Goal: Manage account settings

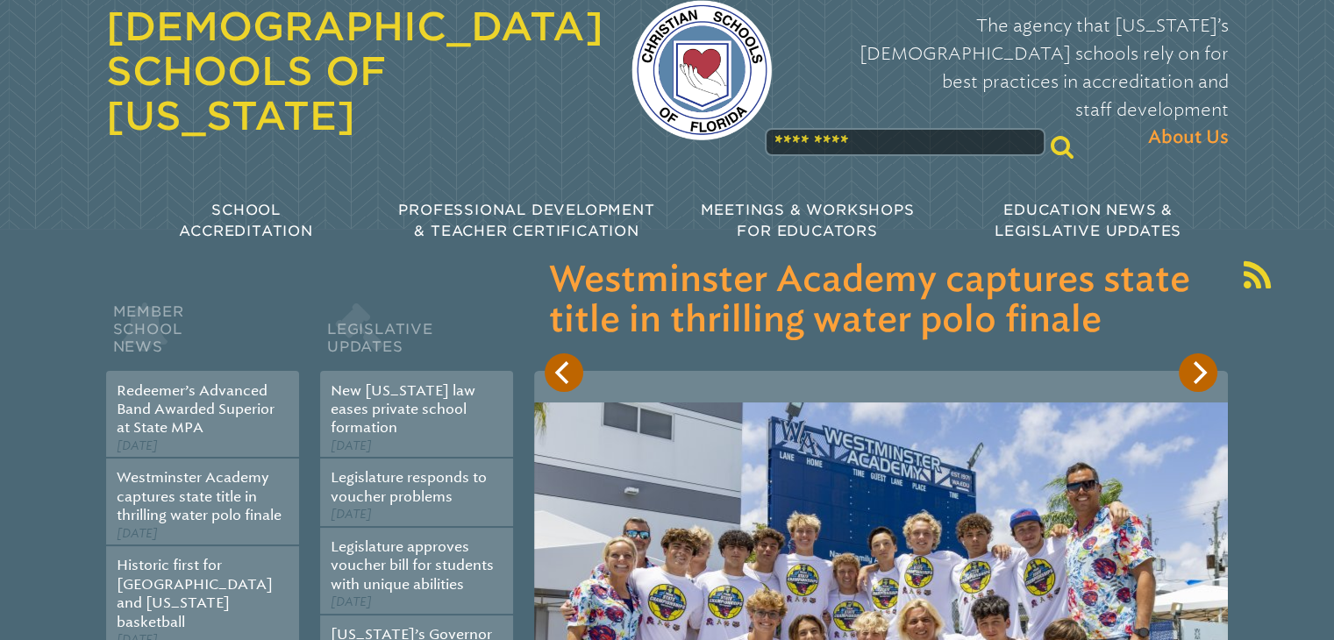
scroll to position [61, 0]
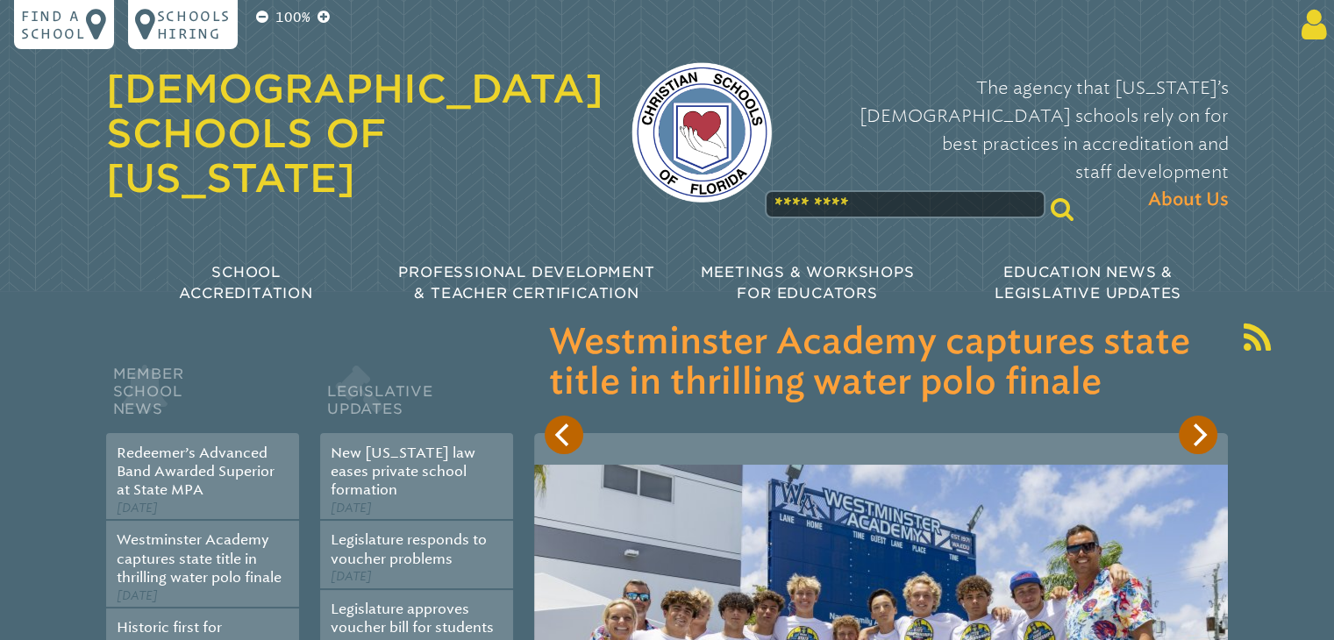
click at [1309, 29] on icon at bounding box center [1310, 24] width 32 height 35
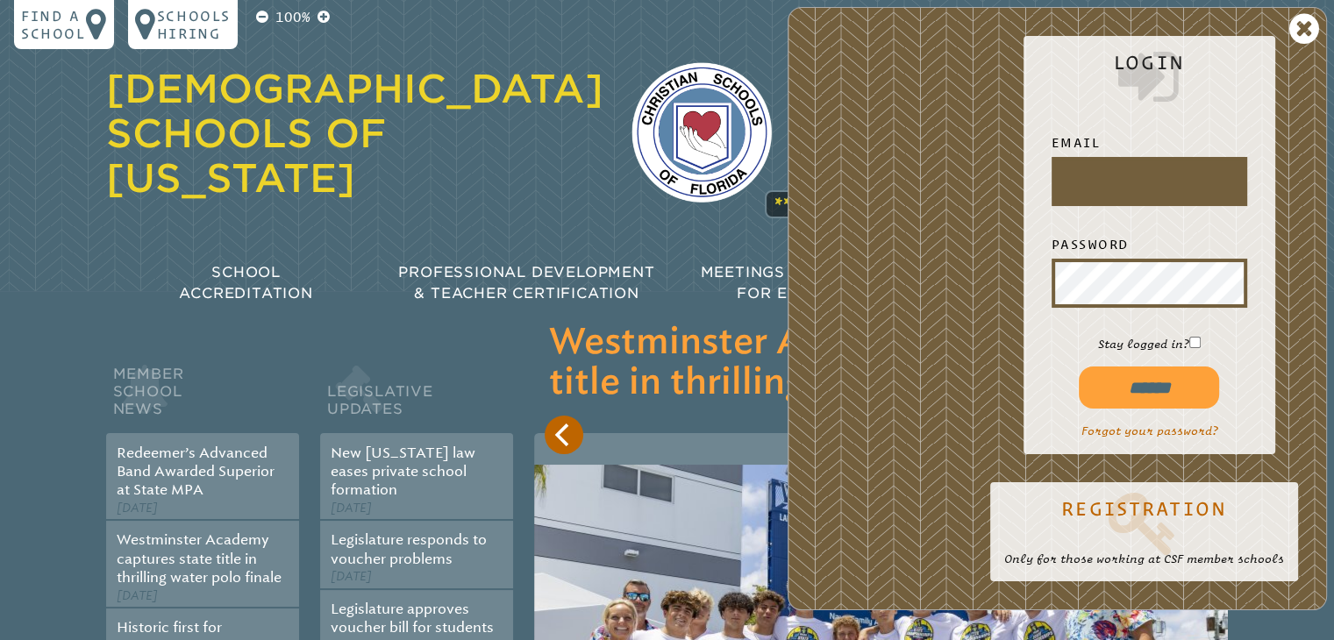
click at [1115, 187] on input "text" at bounding box center [1149, 181] width 189 height 42
type input "**********"
click at [1178, 383] on input "******" at bounding box center [1149, 388] width 140 height 42
type input "**********"
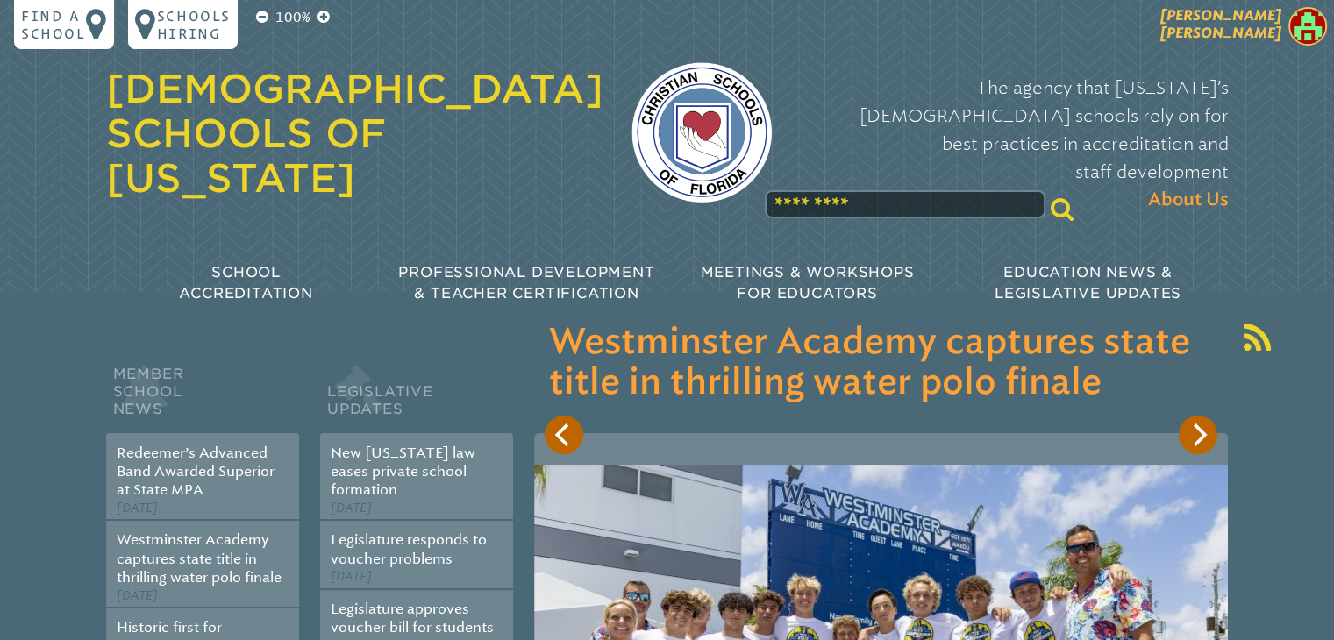
click at [1300, 23] on img at bounding box center [1307, 26] width 39 height 39
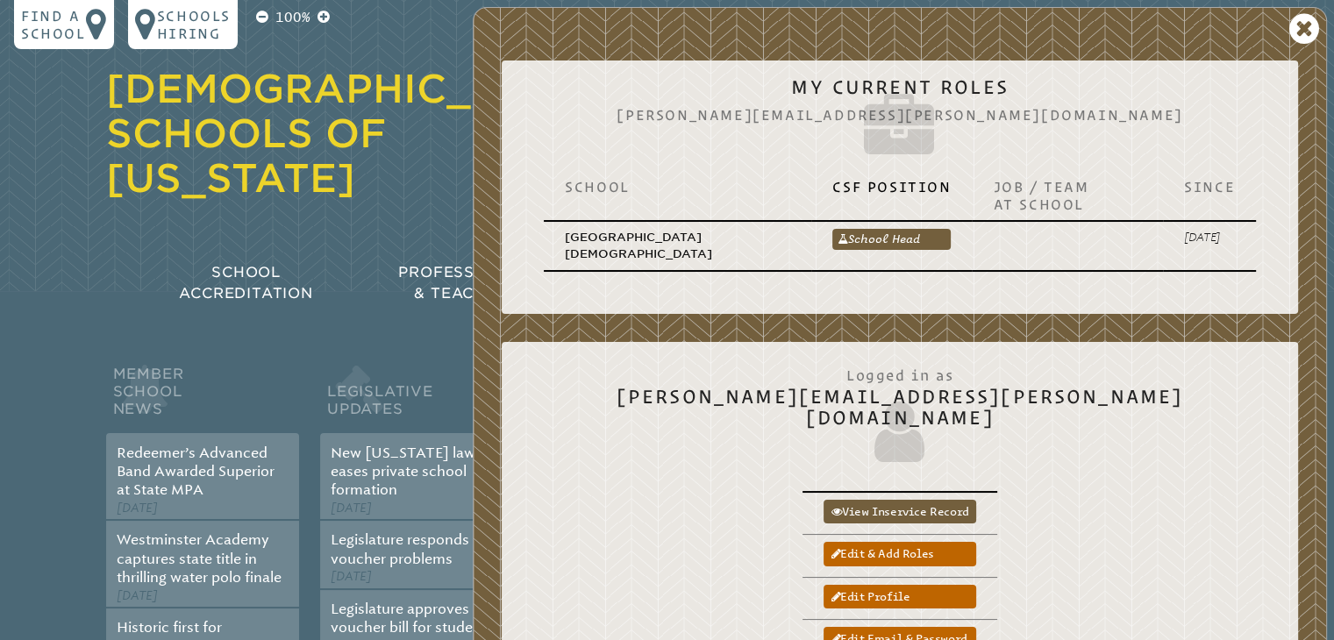
click at [718, 460] on div "Kelly Arnett My Current Roles kelly.arnett@pcaknights.org School CSF Position J…" at bounding box center [900, 392] width 854 height 770
click at [1298, 19] on icon at bounding box center [1304, 28] width 30 height 35
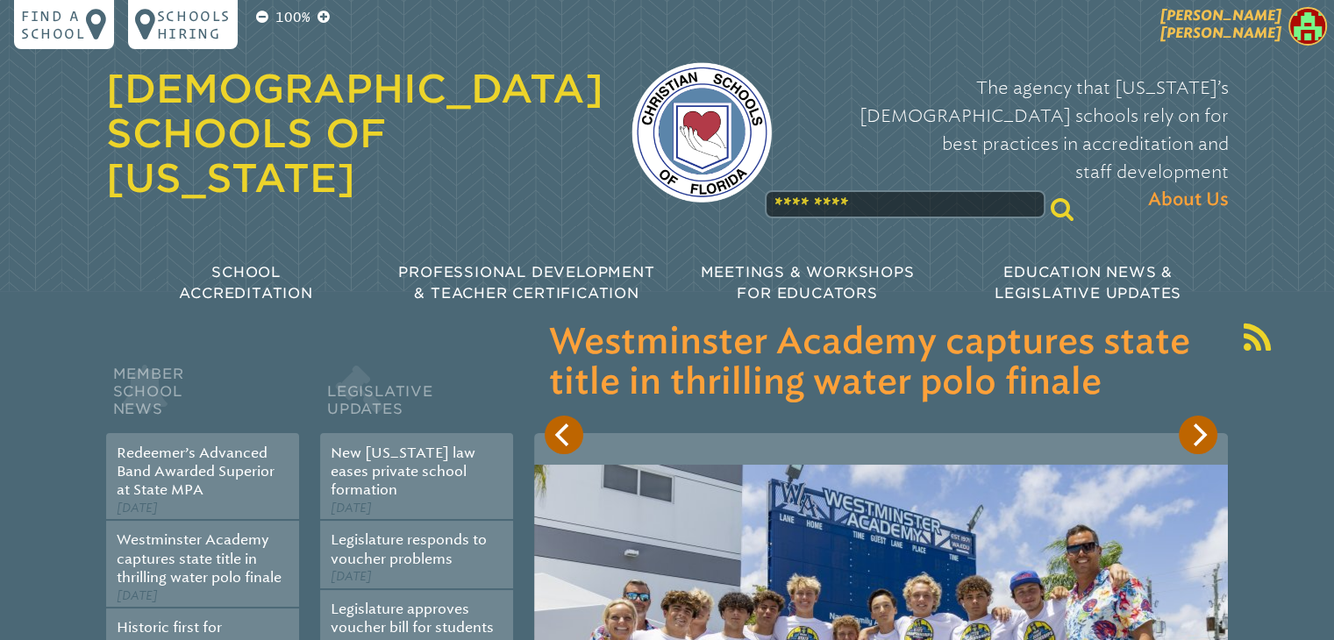
click at [1301, 29] on img at bounding box center [1307, 26] width 39 height 39
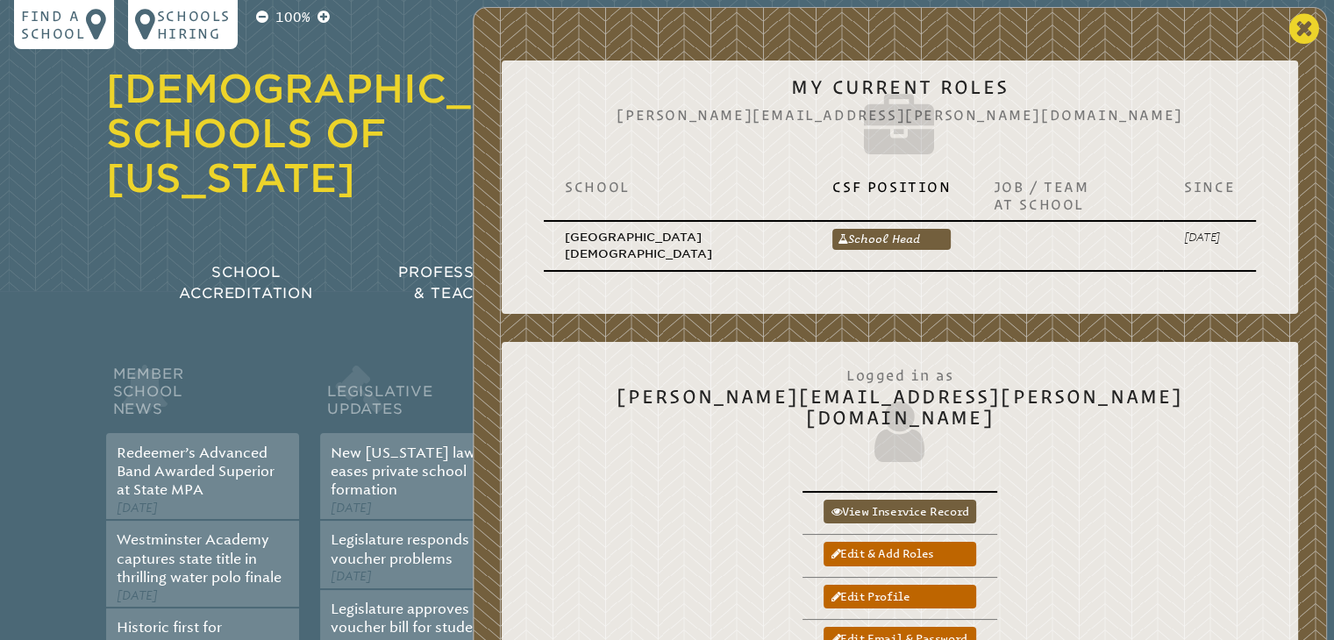
click at [1301, 29] on icon at bounding box center [1304, 28] width 30 height 35
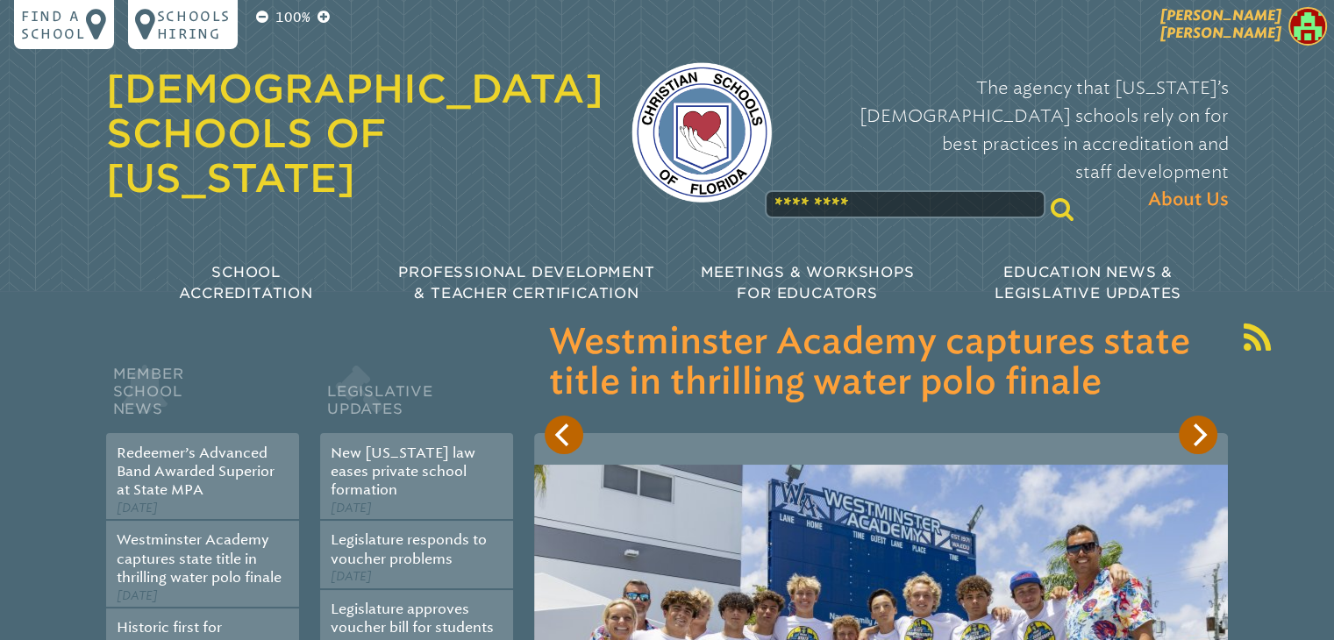
click at [1245, 38] on span "Kelly Arnett" at bounding box center [1220, 24] width 121 height 34
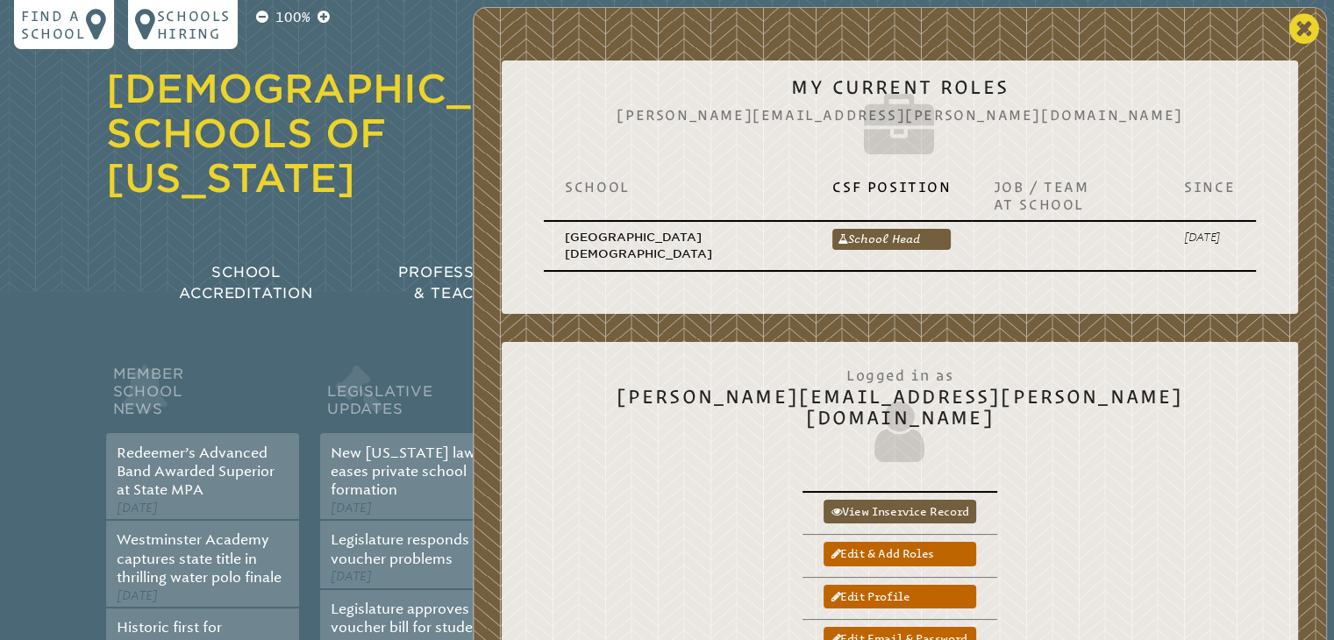
click at [1294, 31] on icon at bounding box center [1304, 28] width 30 height 35
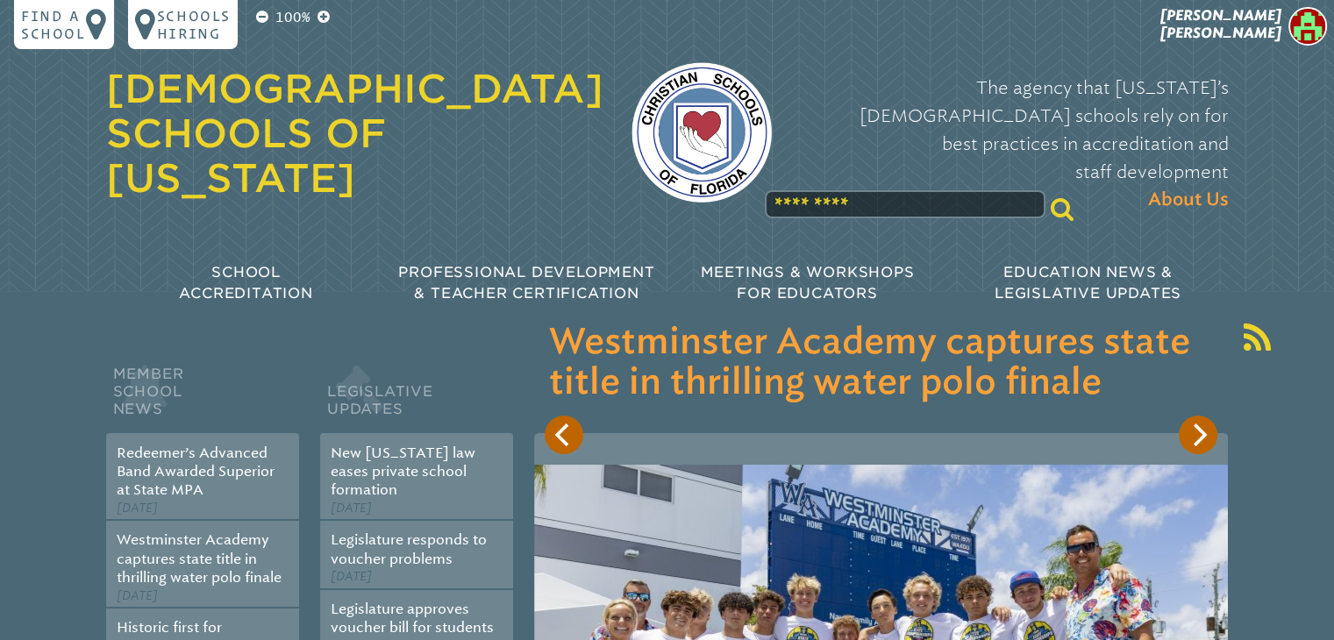
drag, startPoint x: 1220, startPoint y: 38, endPoint x: 1249, endPoint y: 32, distance: 29.4
click at [1249, 32] on span "Kelly Arnett" at bounding box center [1220, 24] width 121 height 34
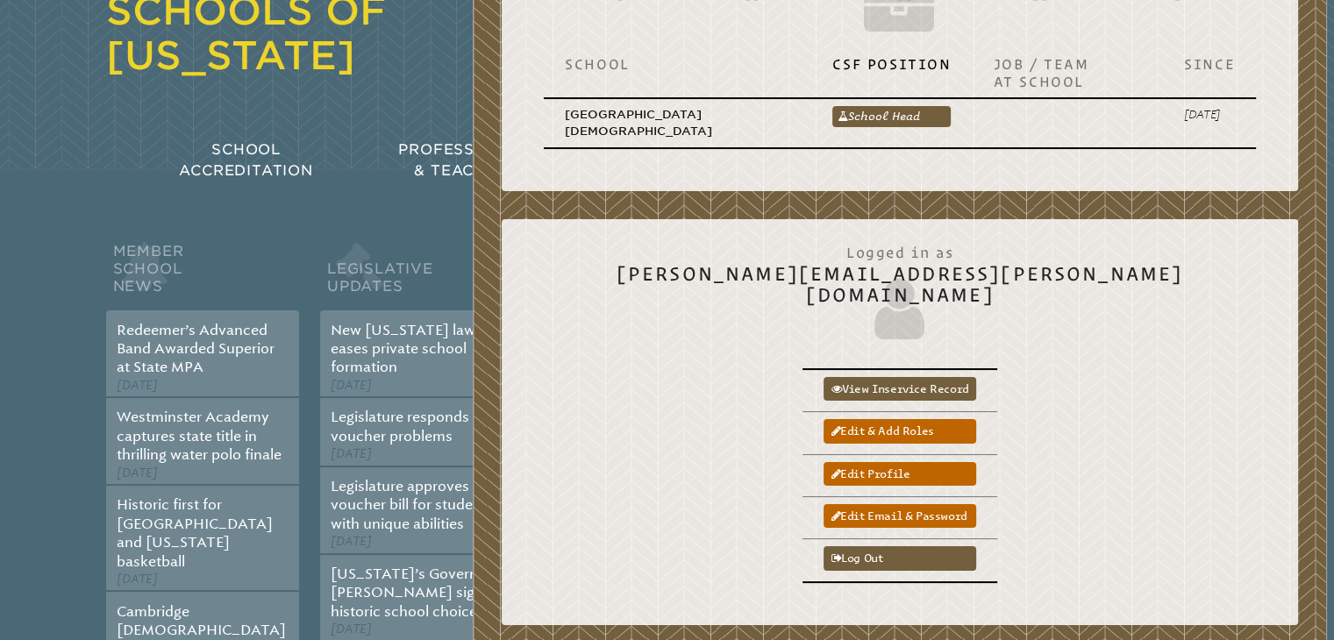
scroll to position [125, 0]
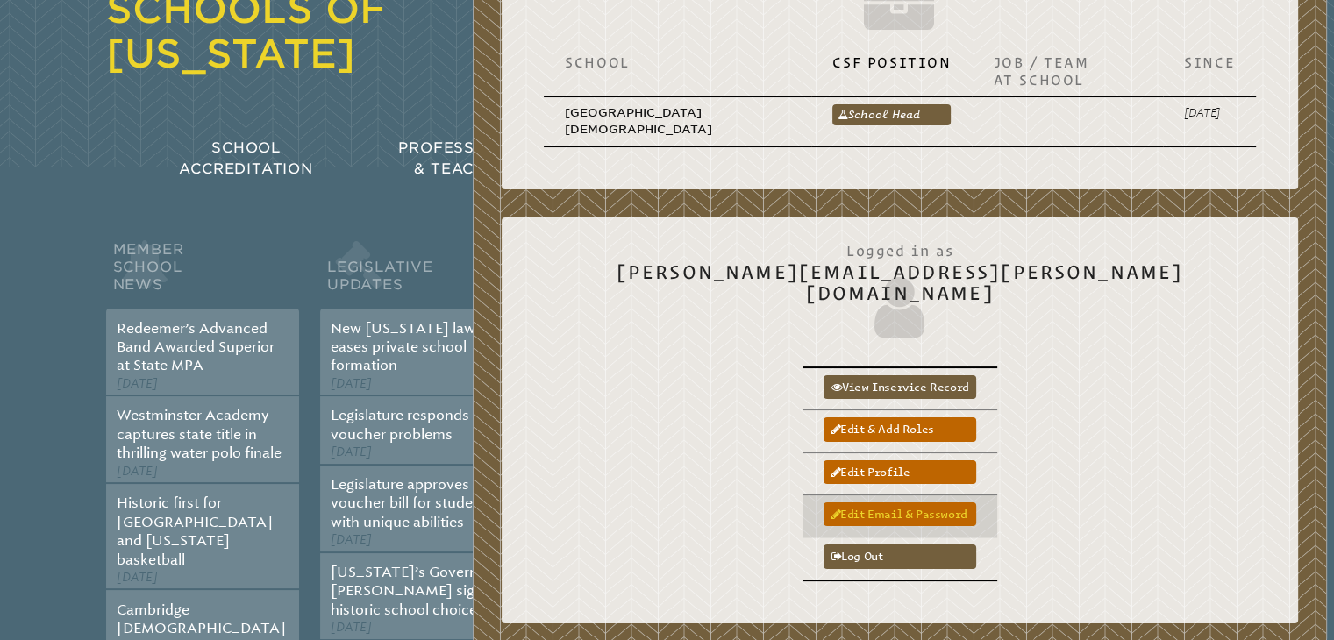
click at [975, 502] on link "Edit email & password" at bounding box center [899, 514] width 152 height 24
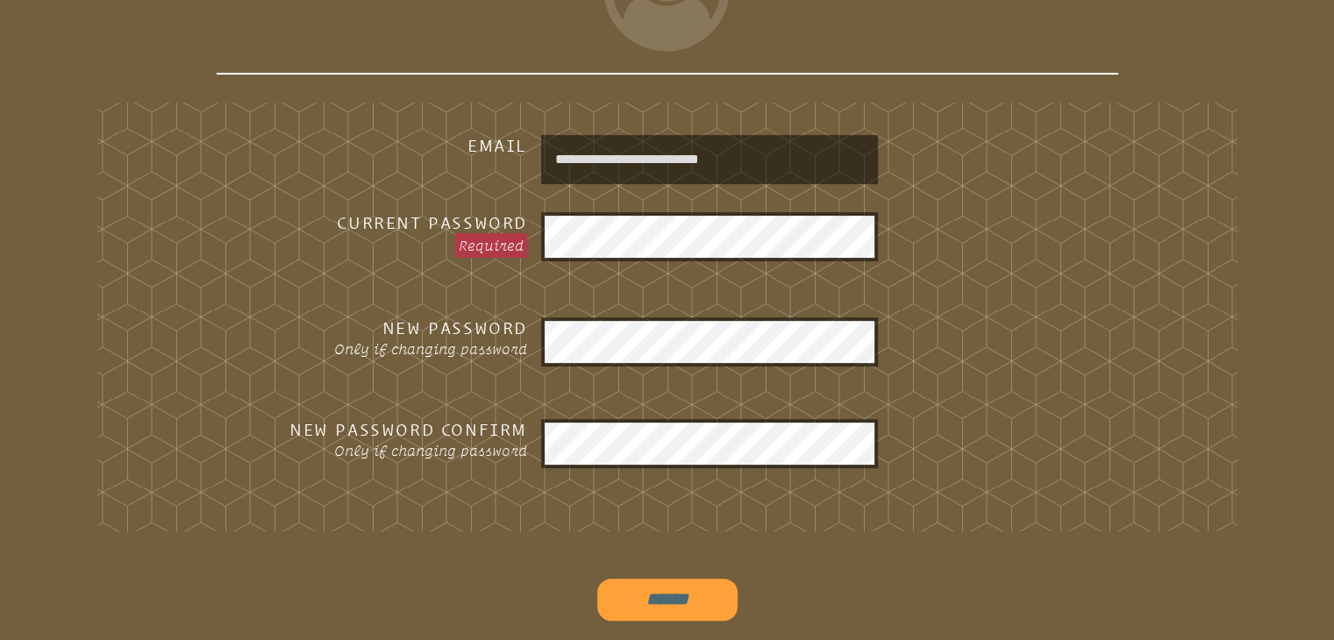
scroll to position [641, 0]
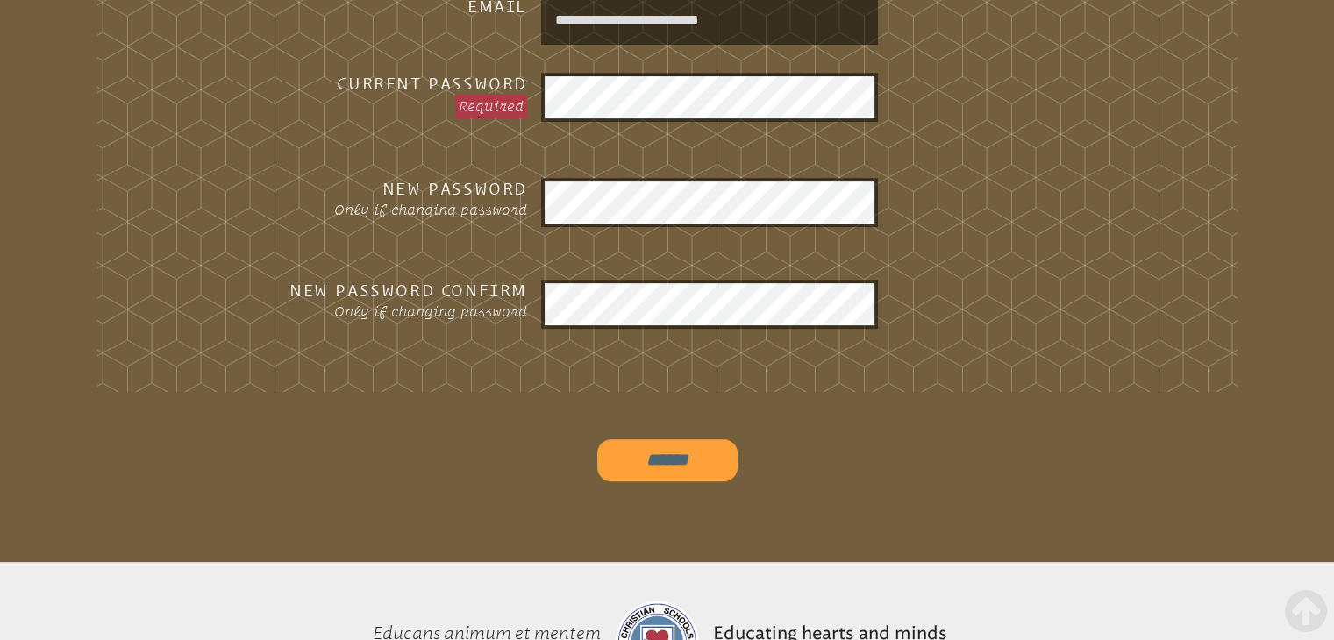
click at [675, 464] on input "******" at bounding box center [667, 460] width 140 height 42
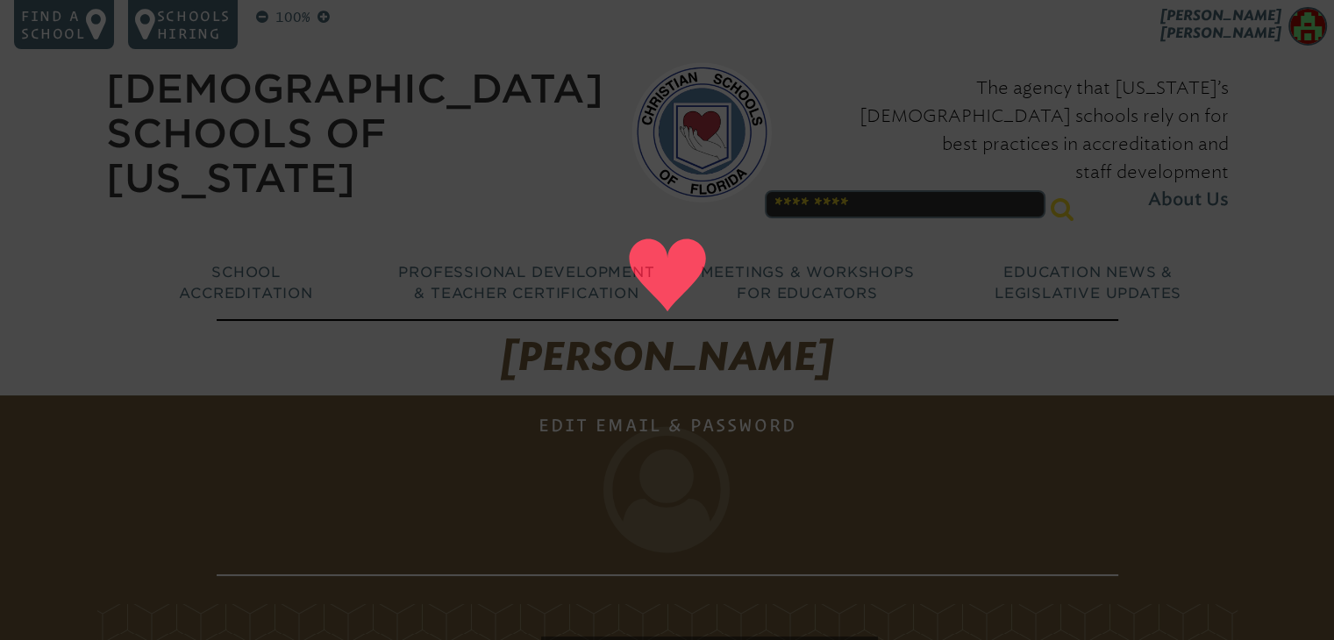
scroll to position [0, 0]
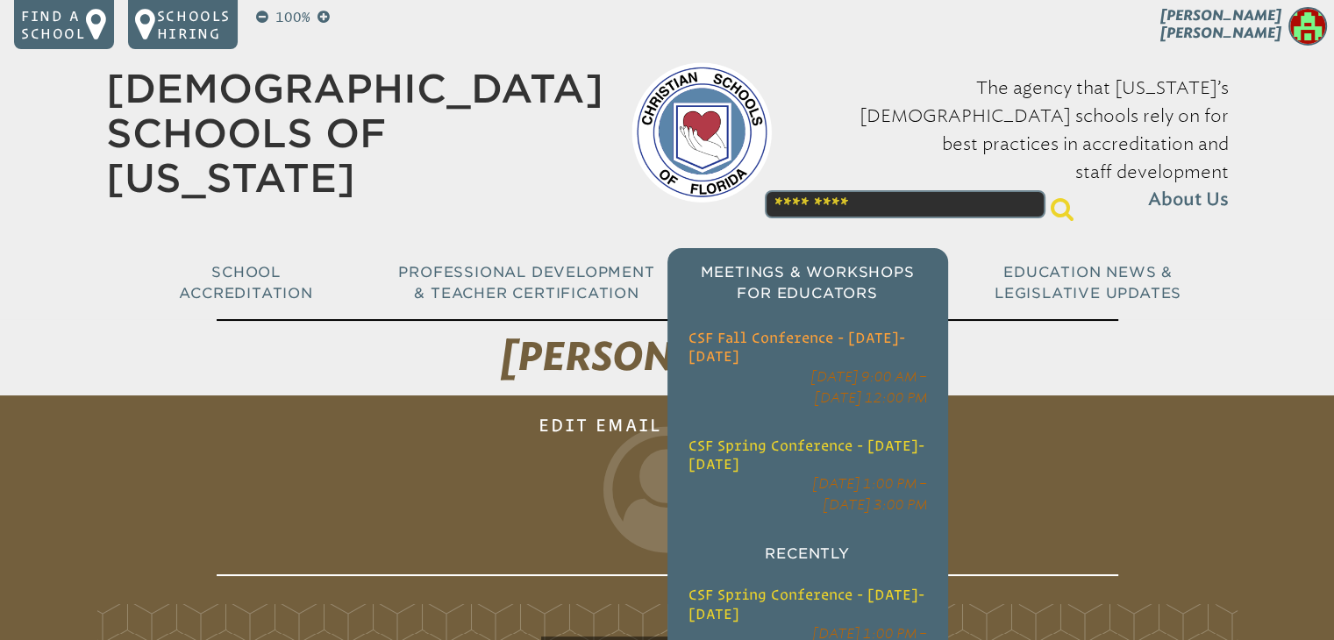
click at [771, 330] on span "CSF Fall Conference - [DATE]-[DATE]" at bounding box center [796, 347] width 217 height 34
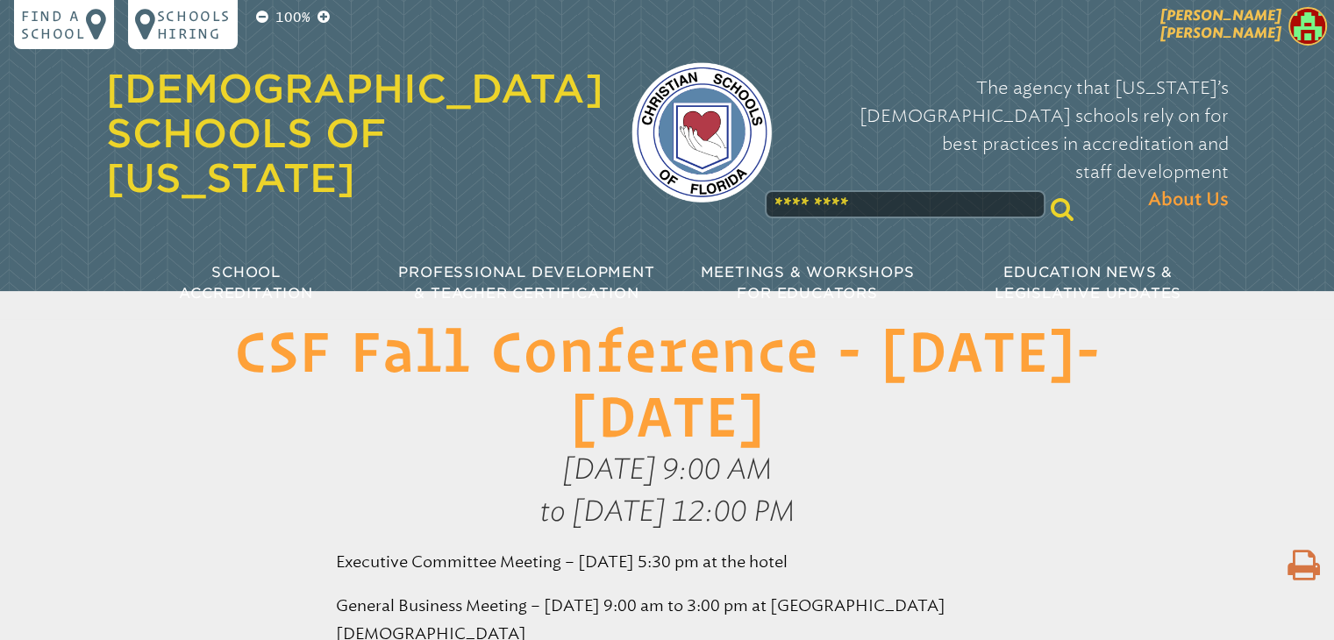
click at [1249, 25] on span "Kelly Arnett" at bounding box center [1220, 24] width 121 height 34
